Goal: Check status: Check status

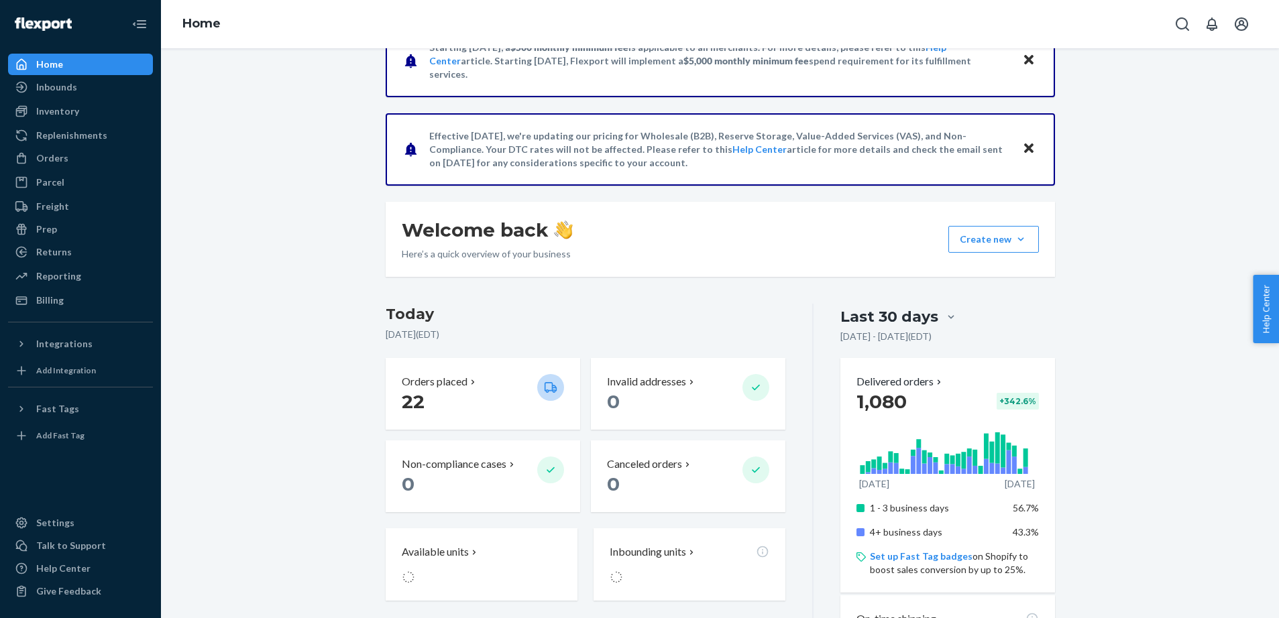
scroll to position [44, 0]
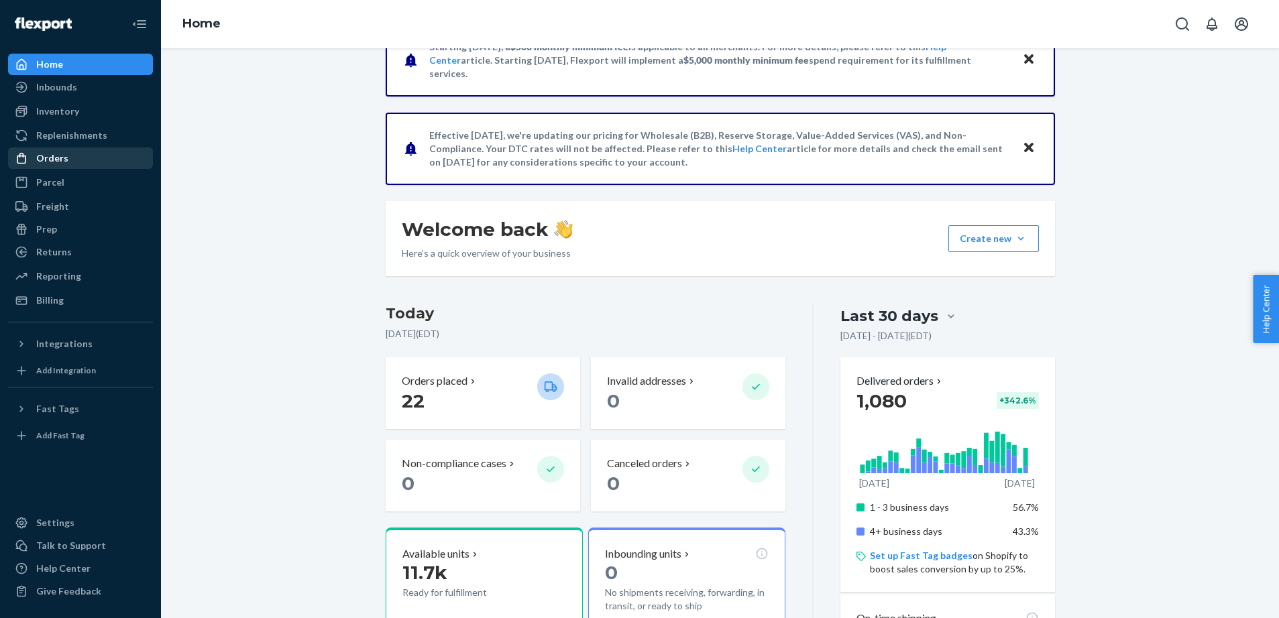
click at [73, 164] on div "Orders" at bounding box center [80, 158] width 142 height 19
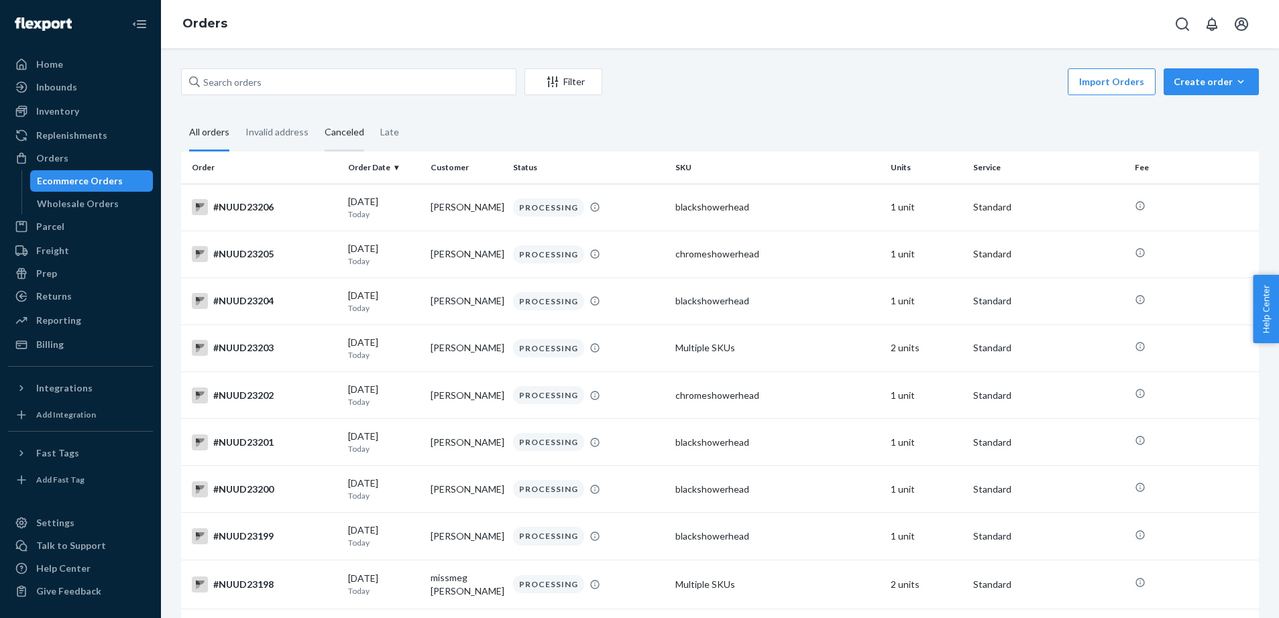
click at [333, 130] on div "Canceled" at bounding box center [345, 133] width 40 height 37
click at [317, 115] on input "Canceled" at bounding box center [317, 115] width 0 height 0
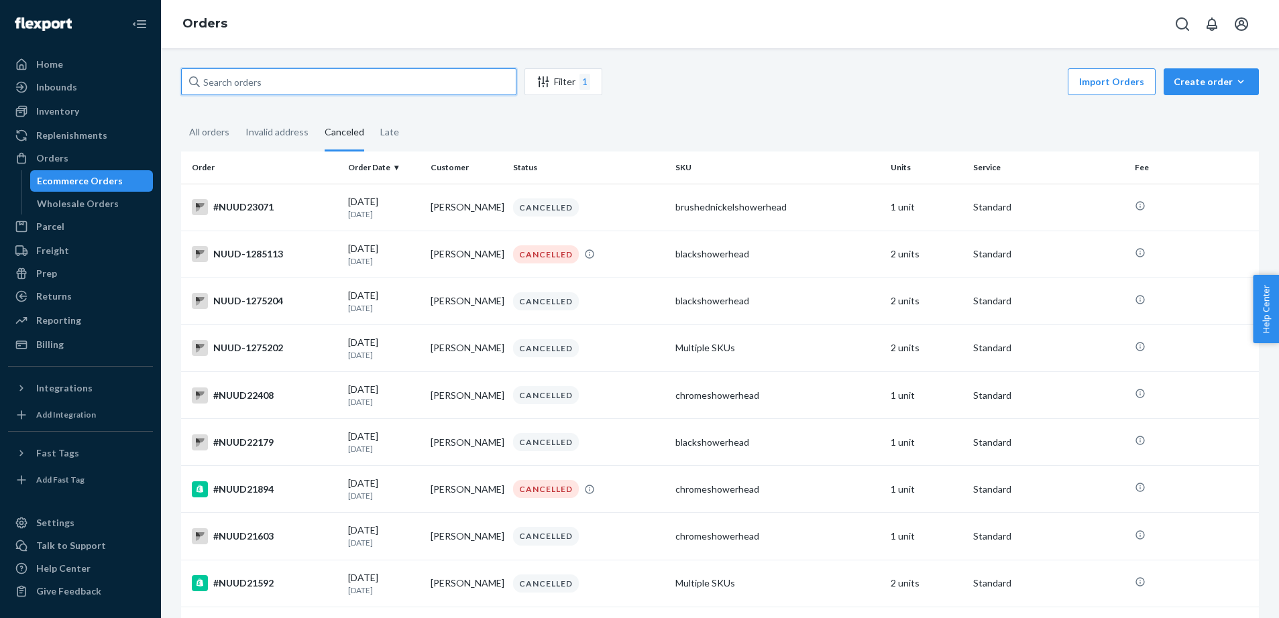
click at [347, 91] on input "text" at bounding box center [348, 81] width 335 height 27
paste input "#NUUD23208"
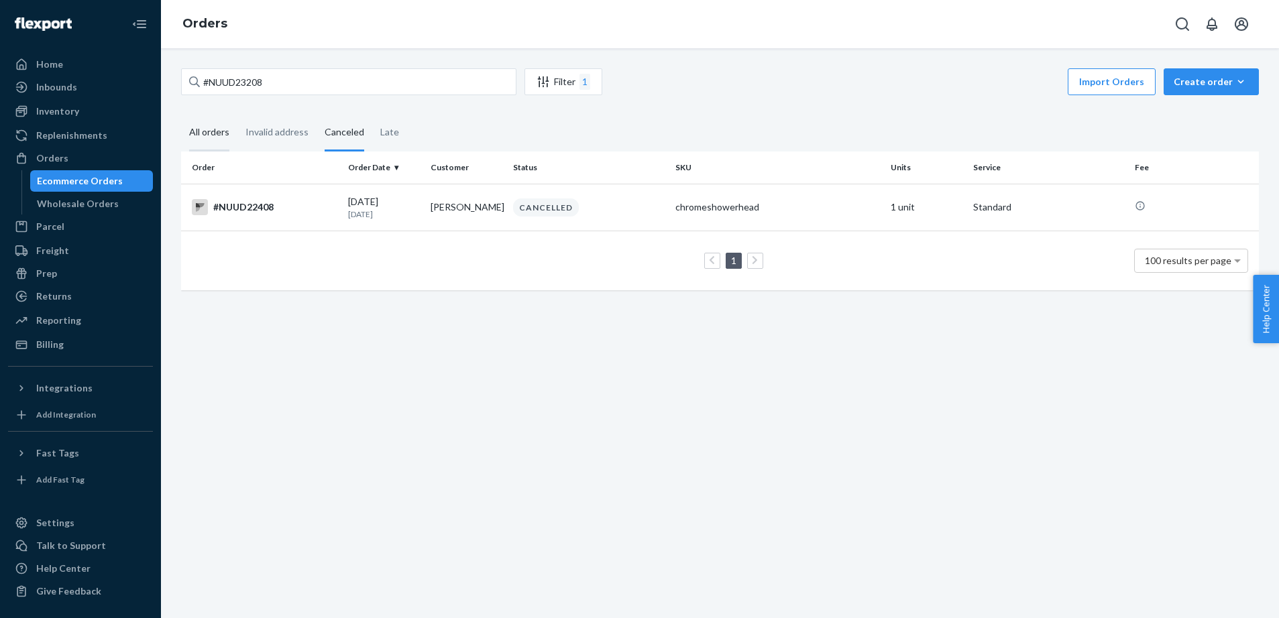
click at [213, 135] on div "All orders" at bounding box center [209, 133] width 40 height 37
click at [181, 115] on input "All orders" at bounding box center [181, 115] width 0 height 0
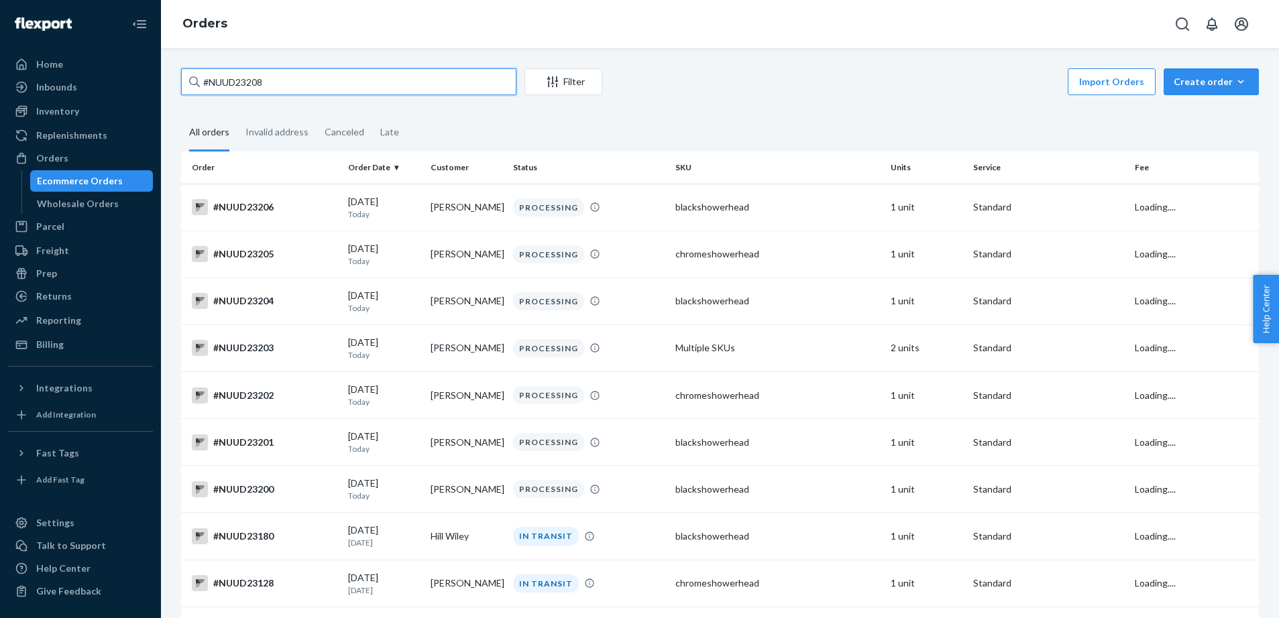
click at [284, 85] on input "#NUUD23208" at bounding box center [348, 81] width 335 height 27
type input "#NUUD23208"
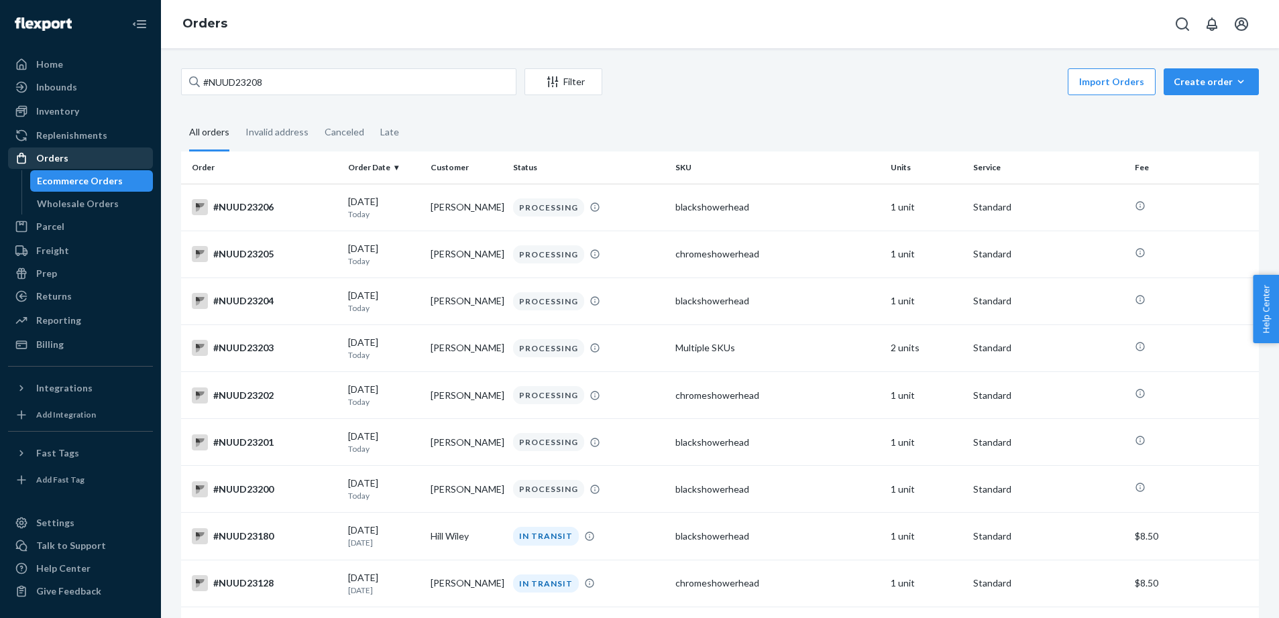
click at [94, 158] on div "Orders" at bounding box center [80, 158] width 142 height 19
